Goal: Go to known website: Access a specific website the user already knows

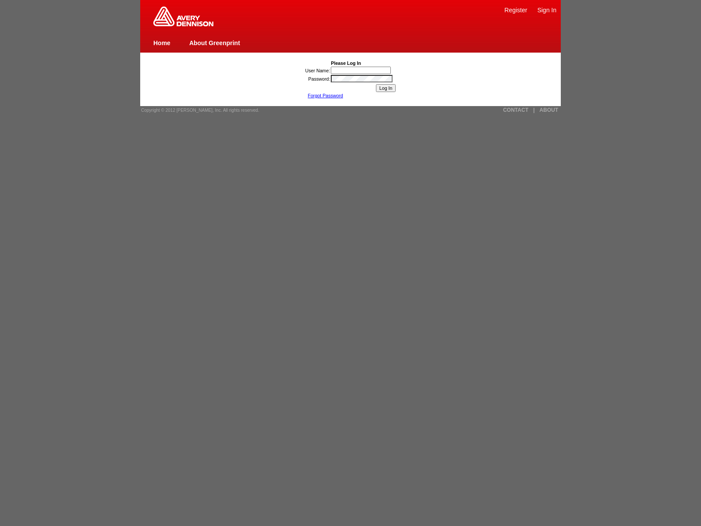
click at [162, 43] on link "Home" at bounding box center [161, 42] width 17 height 7
